Goal: Task Accomplishment & Management: Manage account settings

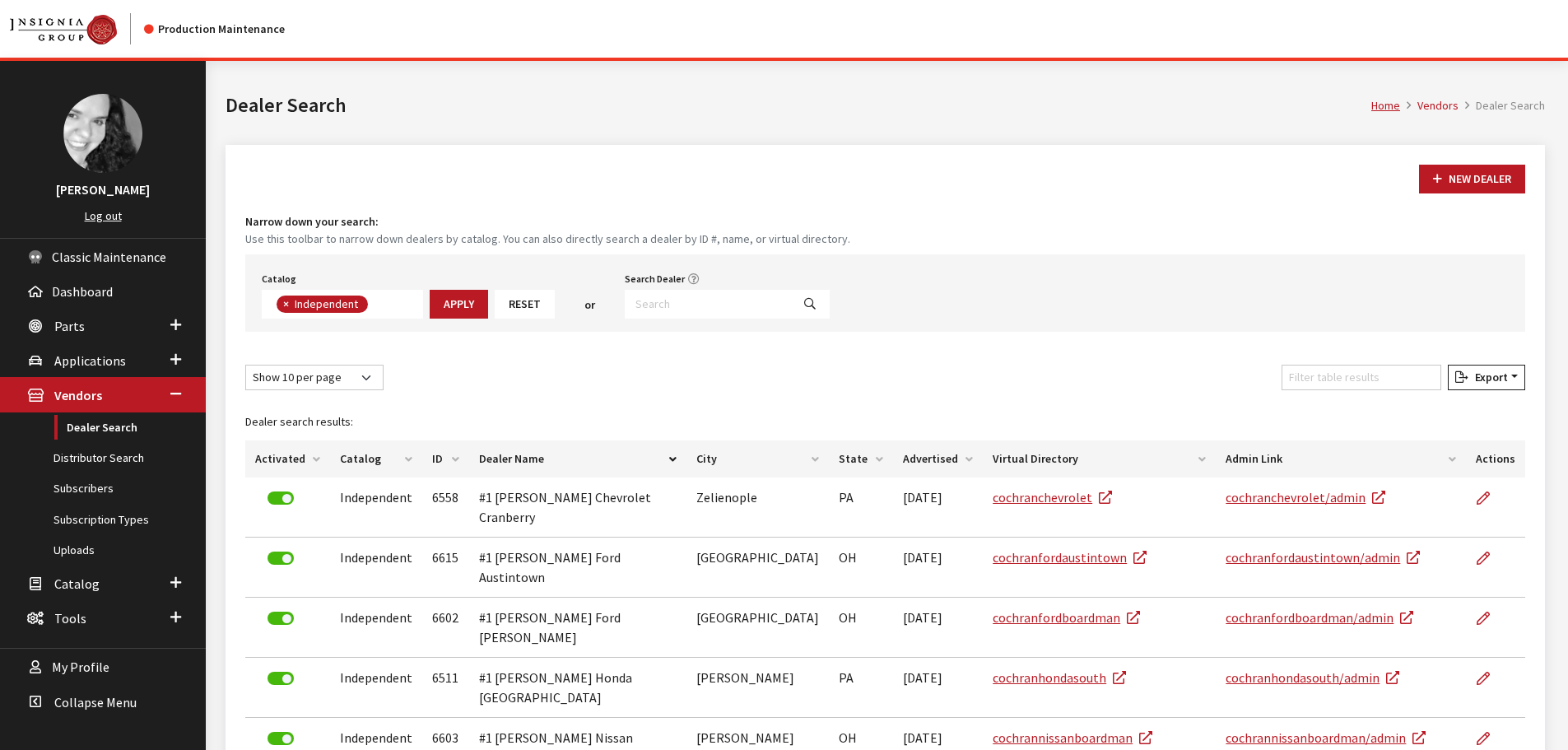
scroll to position [119, 0]
click at [683, 303] on input "Search Dealer" at bounding box center [708, 303] width 166 height 29
type input "performance su"
select select
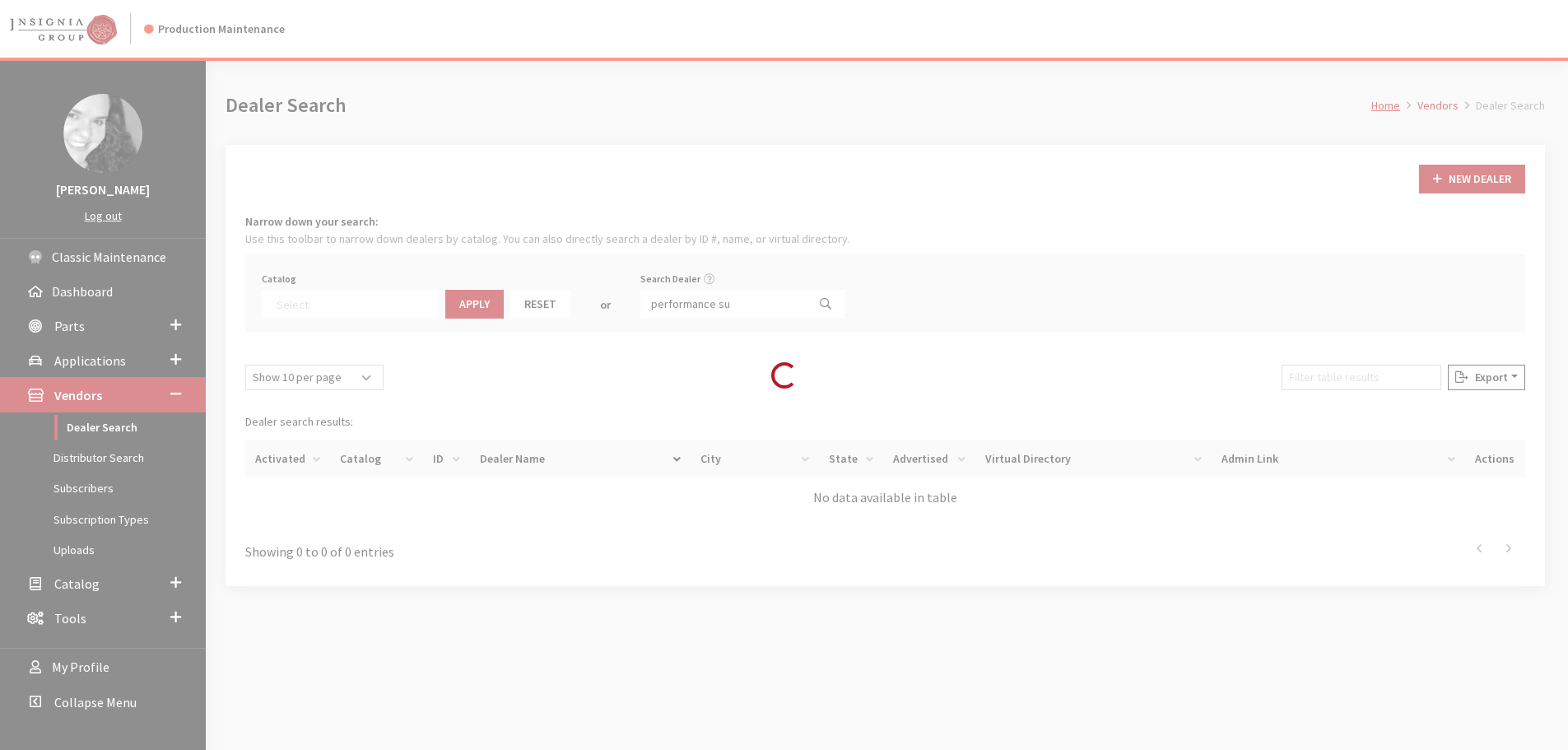
scroll to position [172, 0]
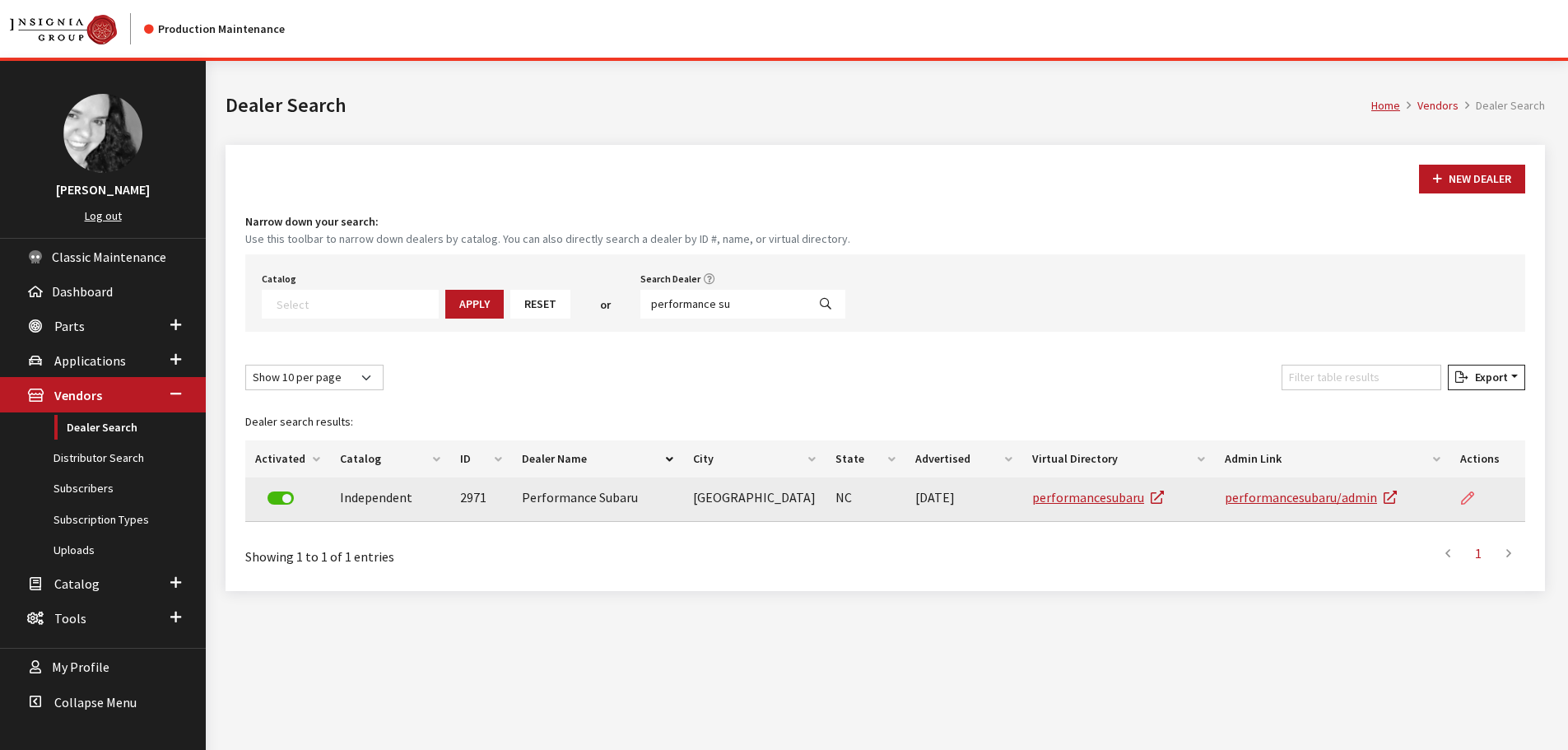
click at [1466, 495] on icon at bounding box center [1467, 499] width 13 height 13
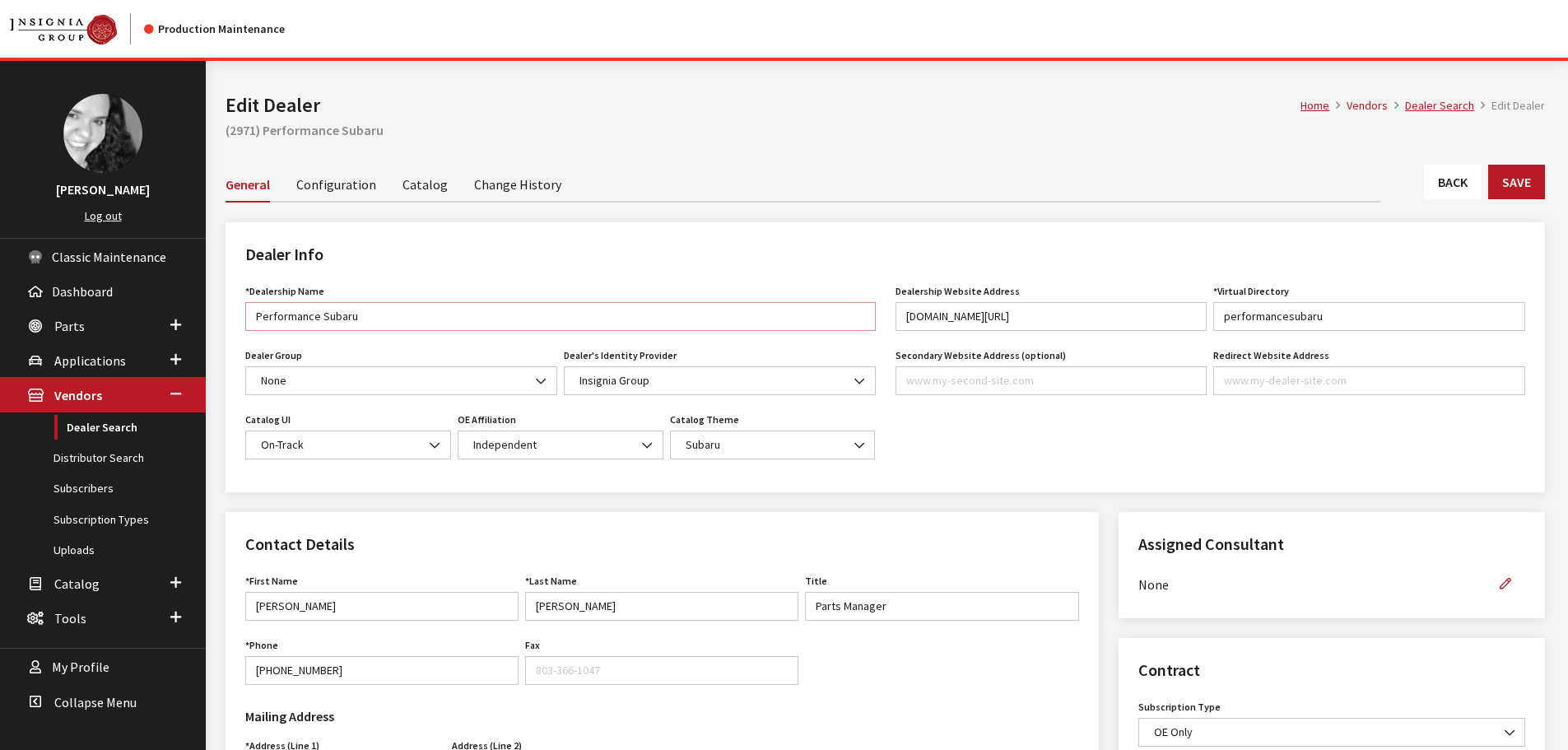
drag, startPoint x: 320, startPoint y: 317, endPoint x: 237, endPoint y: 319, distance: 83.0
click at [237, 319] on div "*Dealership Name Performance Subaru Name is required. Dealer Group None #1 [PER…" at bounding box center [560, 376] width 650 height 193
click at [332, 317] on input "Subaru" at bounding box center [560, 317] width 630 height 29
type input "Subaru Southpoint"
click at [1514, 187] on button "Save" at bounding box center [1516, 182] width 57 height 35
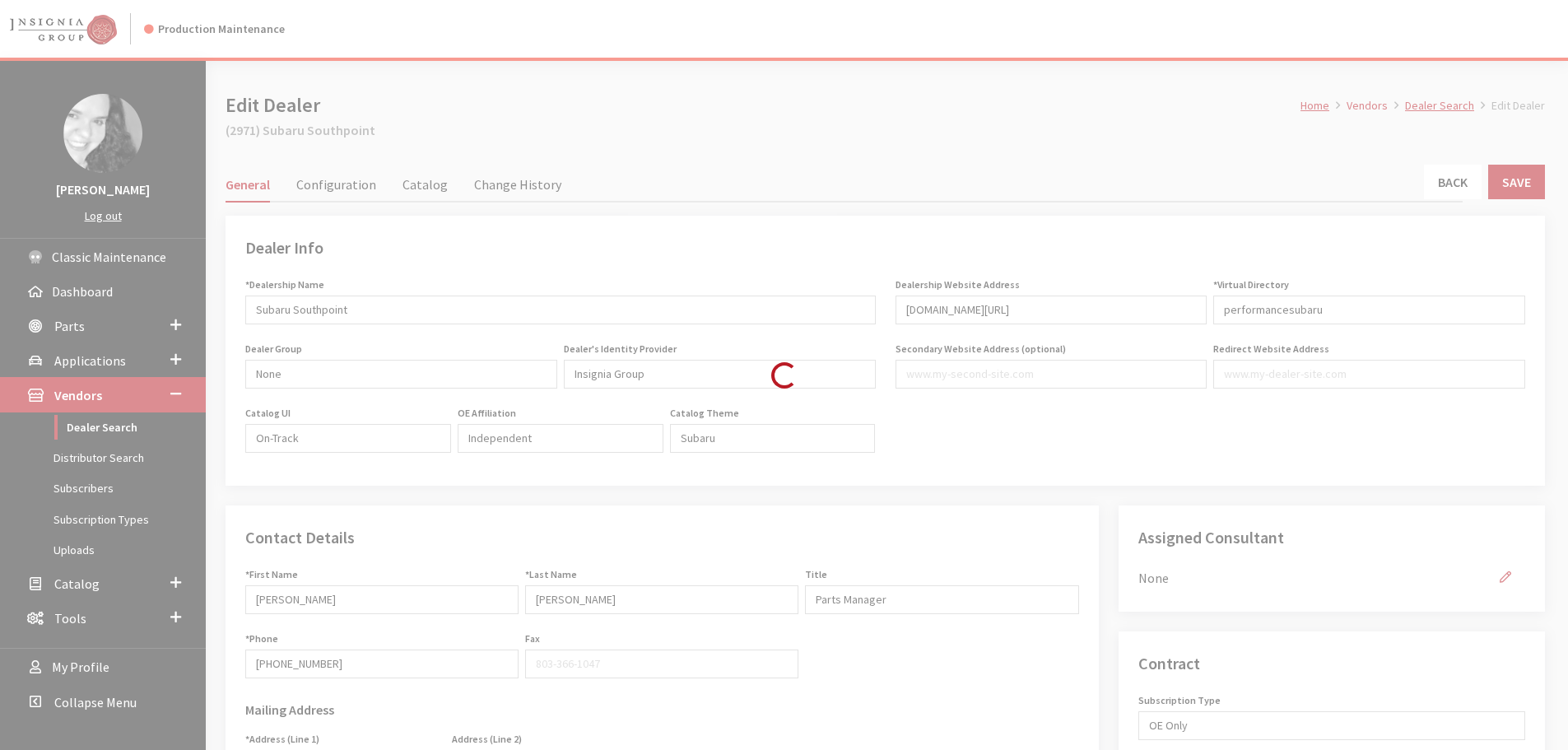
type input "199.00"
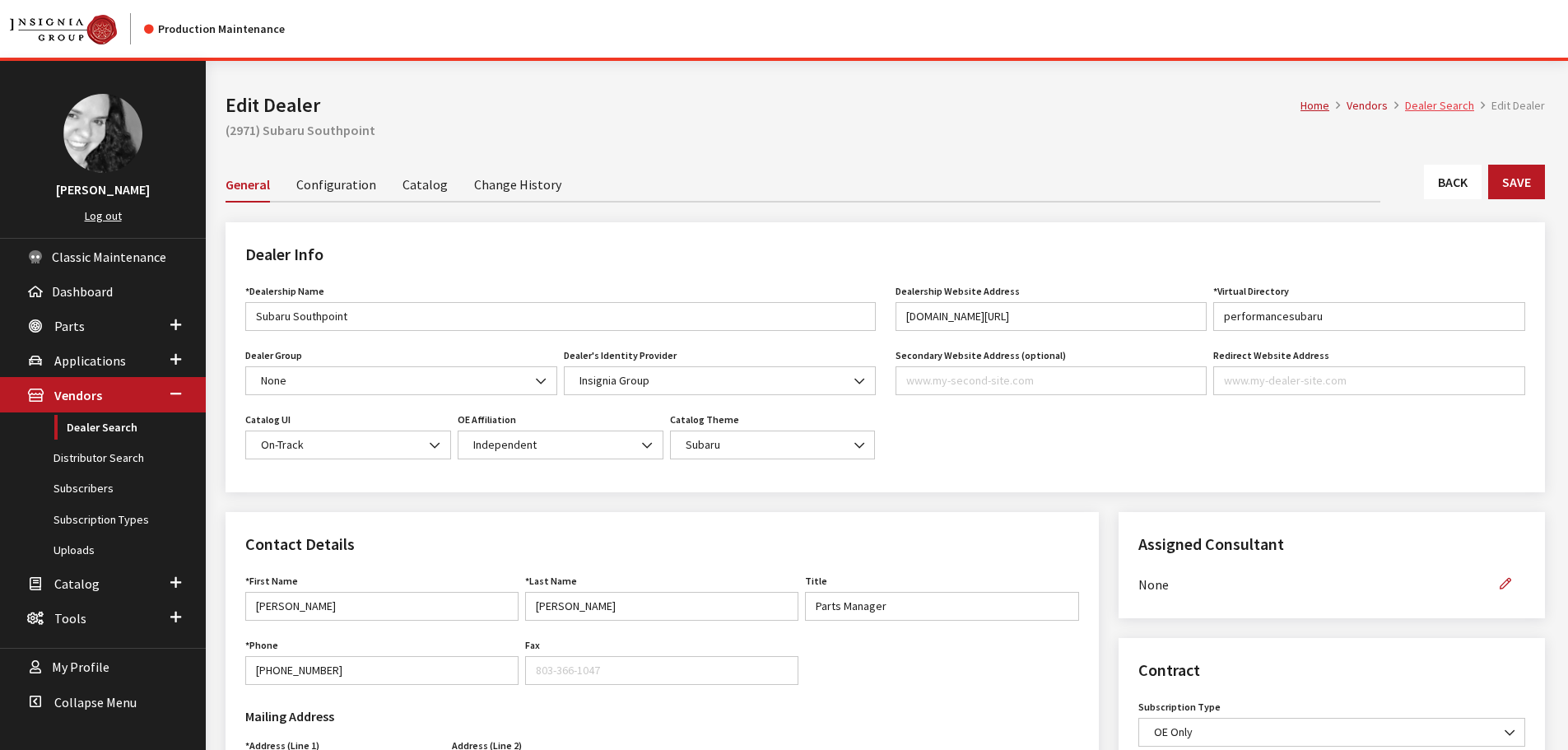
click at [1447, 108] on link "Dealer Search" at bounding box center [1439, 105] width 69 height 15
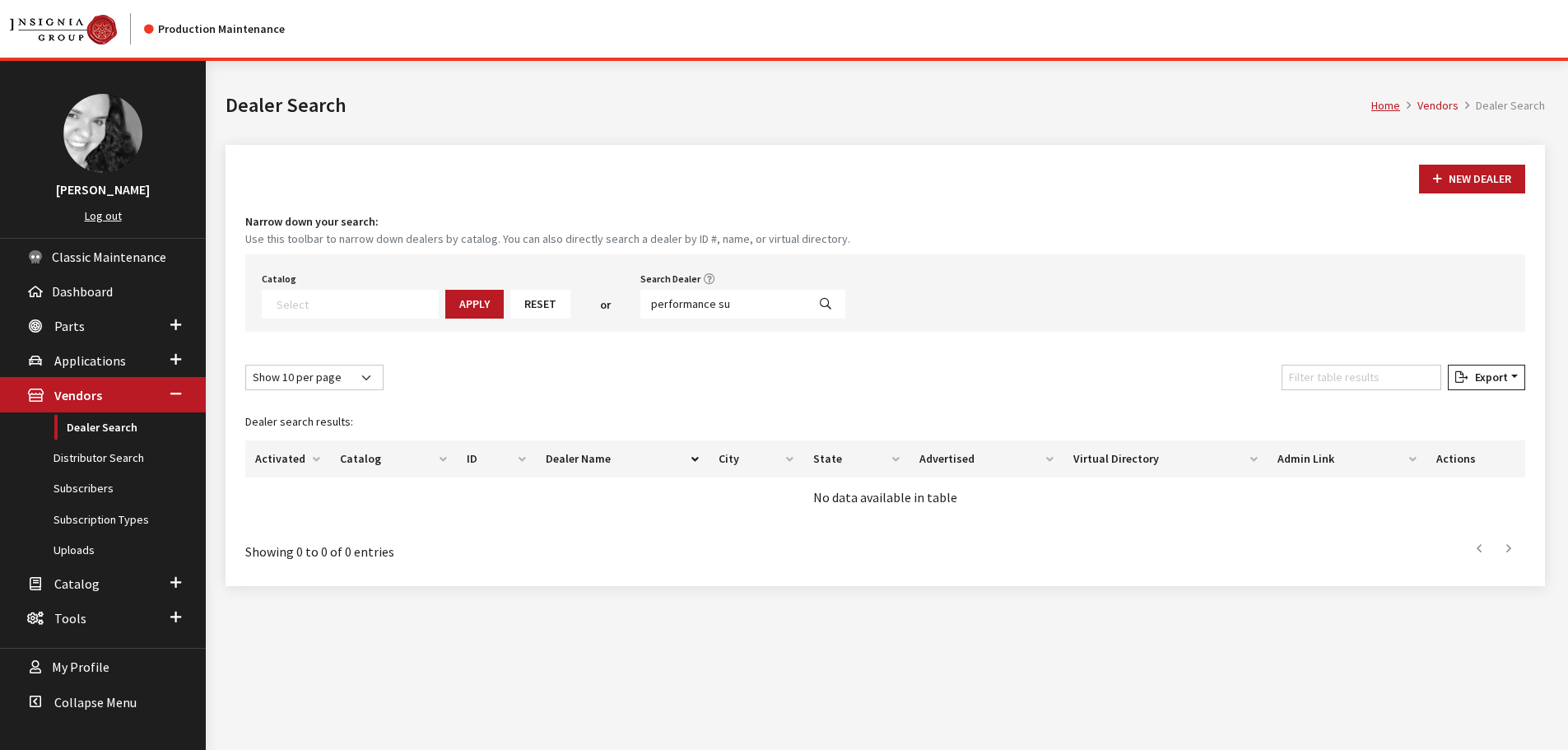
select select
click at [713, 307] on input "performance su" at bounding box center [723, 303] width 166 height 29
type input "gmc of rochester"
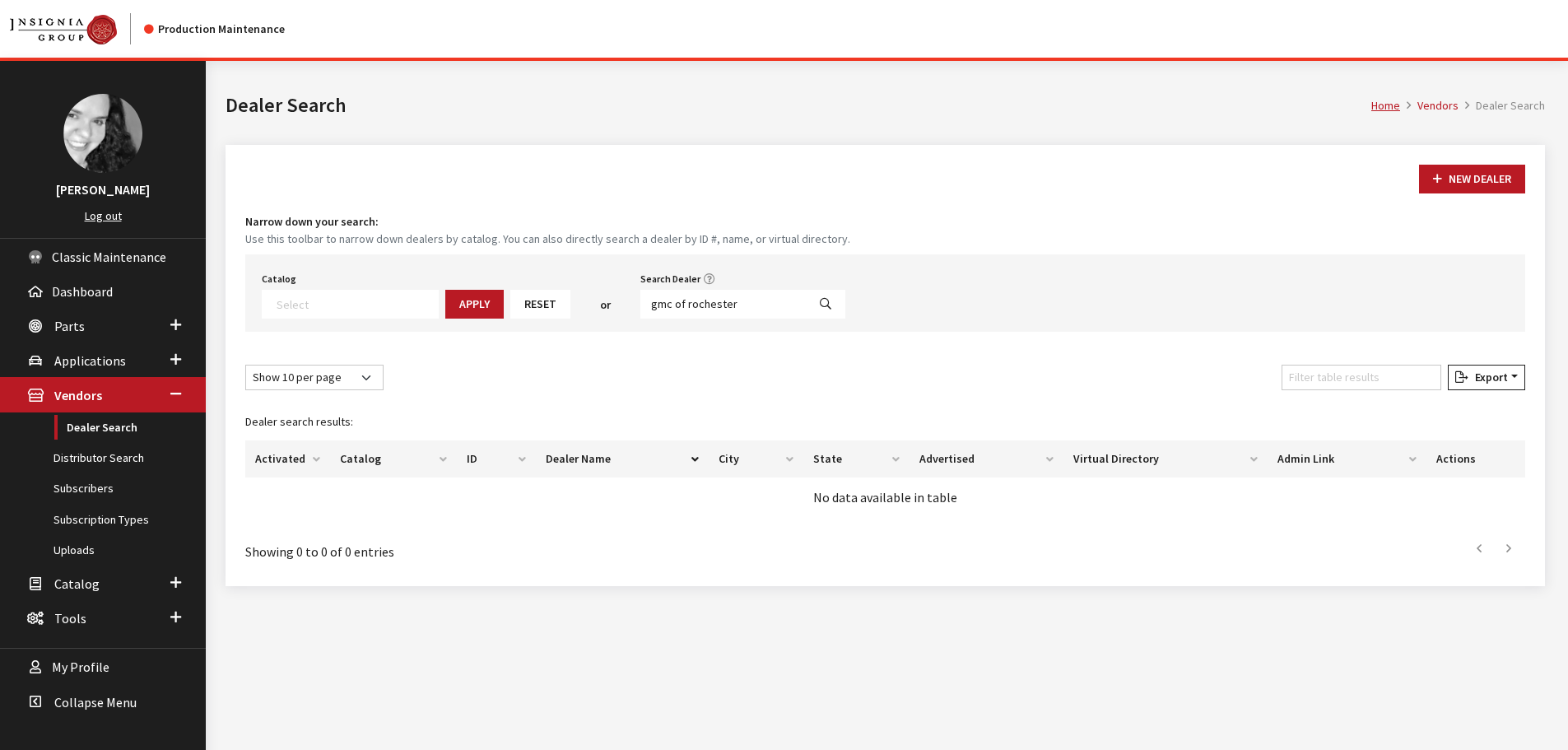
select select
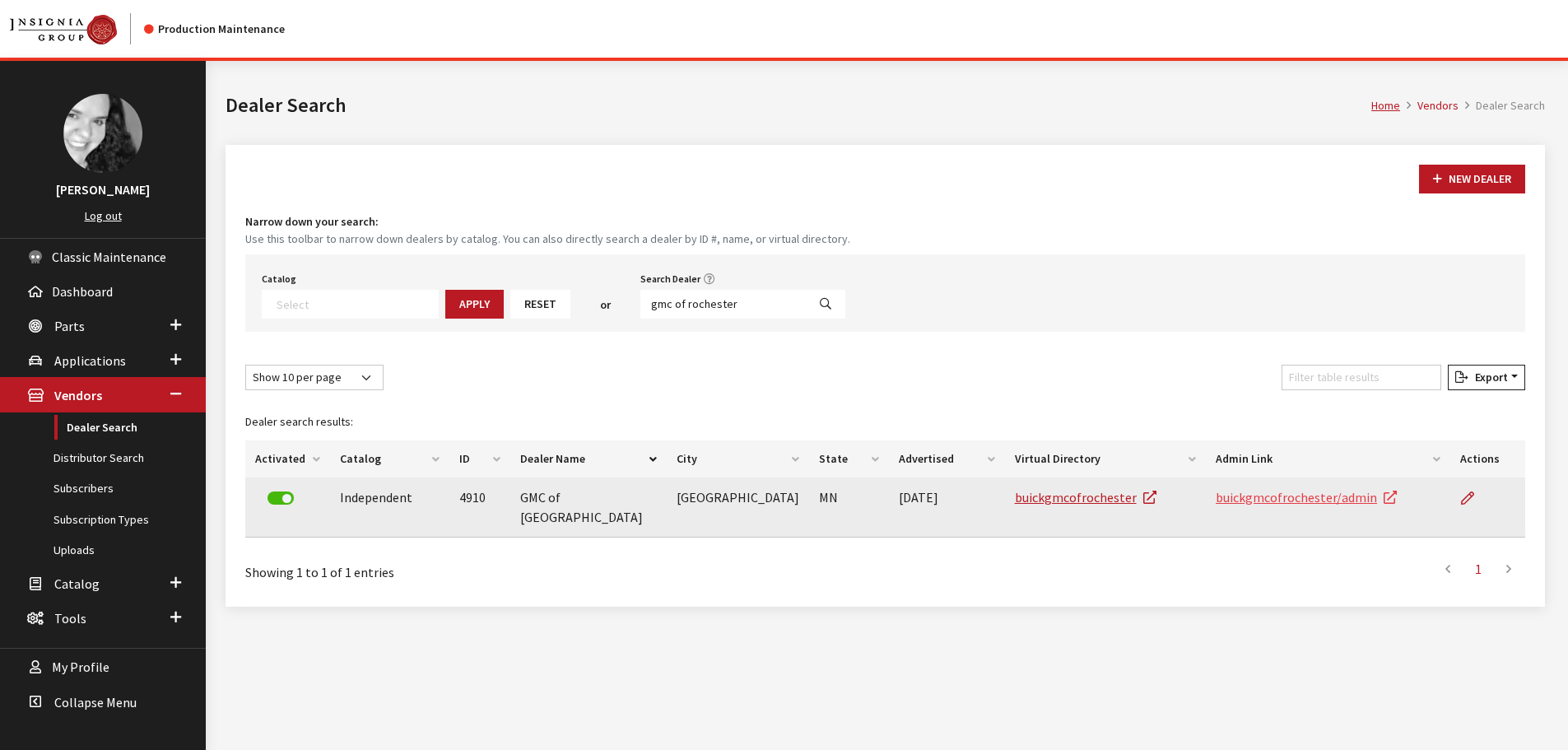
click at [1336, 496] on link "buickgmcofrochester/admin" at bounding box center [1307, 497] width 181 height 17
